Goal: Task Accomplishment & Management: Manage account settings

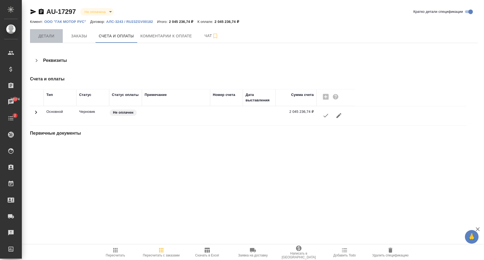
click at [52, 35] on span "Детали" at bounding box center [46, 36] width 26 height 7
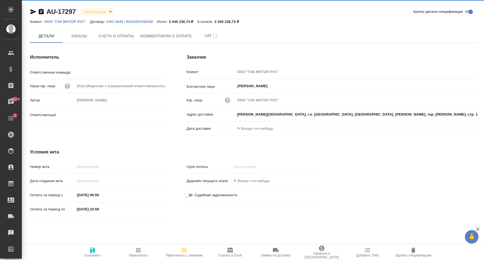
type input "Технический"
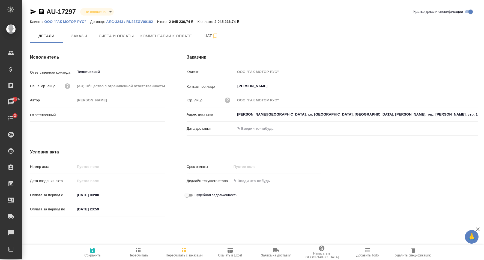
type input "[PERSON_NAME]"
click at [76, 36] on span "Заказы" at bounding box center [79, 36] width 26 height 7
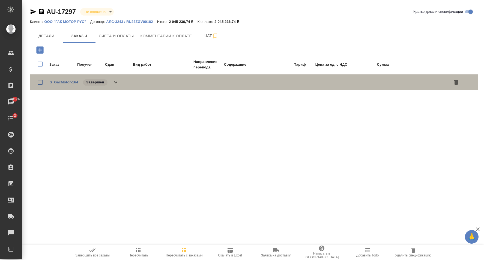
click at [116, 82] on icon at bounding box center [115, 82] width 7 height 7
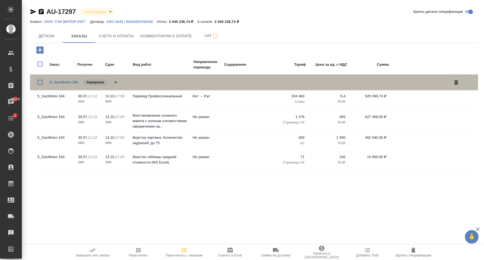
click at [64, 80] on span "S_GacMotor-164" at bounding box center [64, 82] width 28 height 5
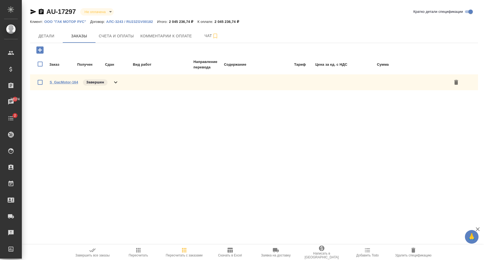
click at [64, 81] on link "S_GacMotor-164" at bounding box center [64, 82] width 28 height 4
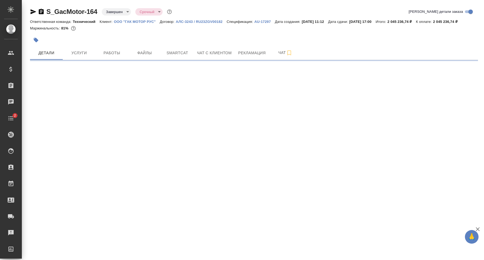
select select "RU"
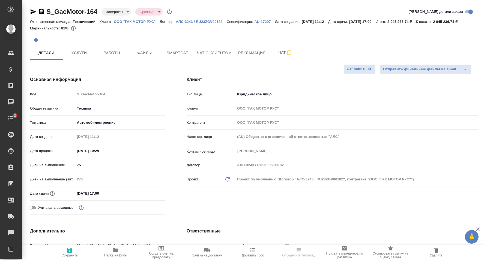
type textarea "x"
click at [86, 55] on span "Услуги" at bounding box center [79, 53] width 26 height 7
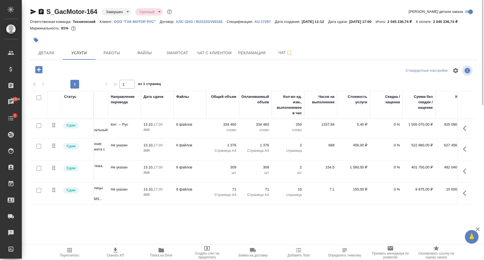
scroll to position [0, 75]
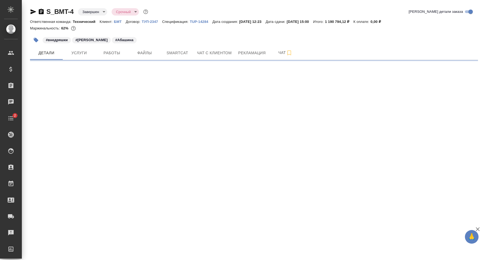
select select "RU"
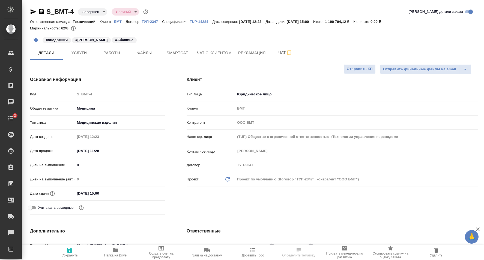
type textarea "x"
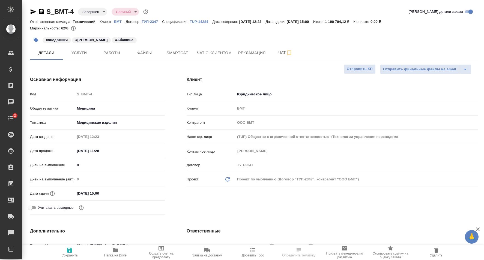
type textarea "x"
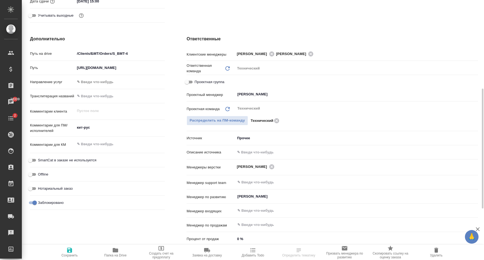
scroll to position [164, 0]
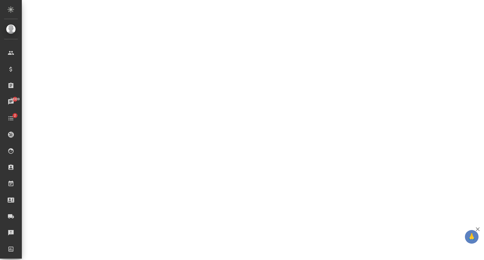
select select "RU"
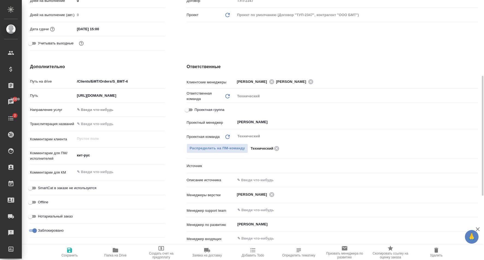
type textarea "x"
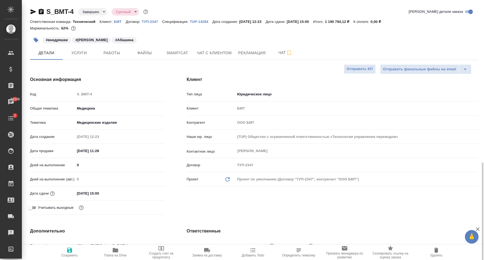
scroll to position [111, 0]
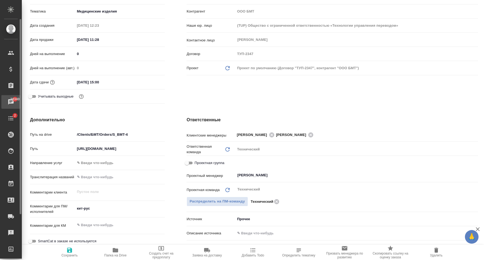
type textarea "x"
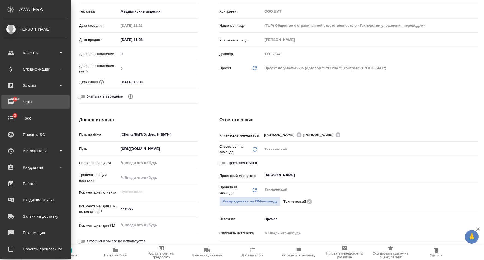
click at [10, 103] on div "Чаты" at bounding box center [35, 102] width 63 height 8
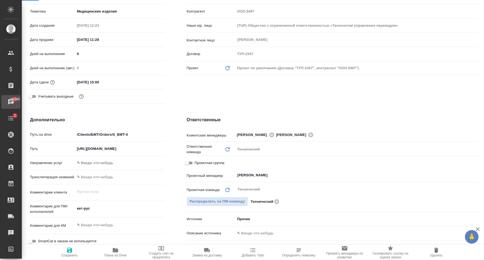
type textarea "x"
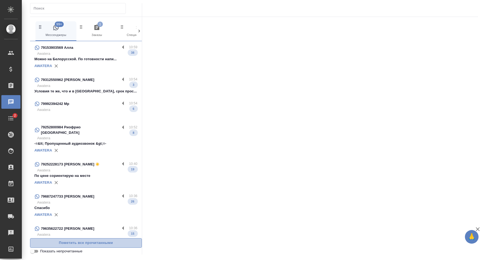
click at [112, 245] on span "Пометить все прочитанными" at bounding box center [86, 243] width 106 height 6
